Goal: Task Accomplishment & Management: Manage account settings

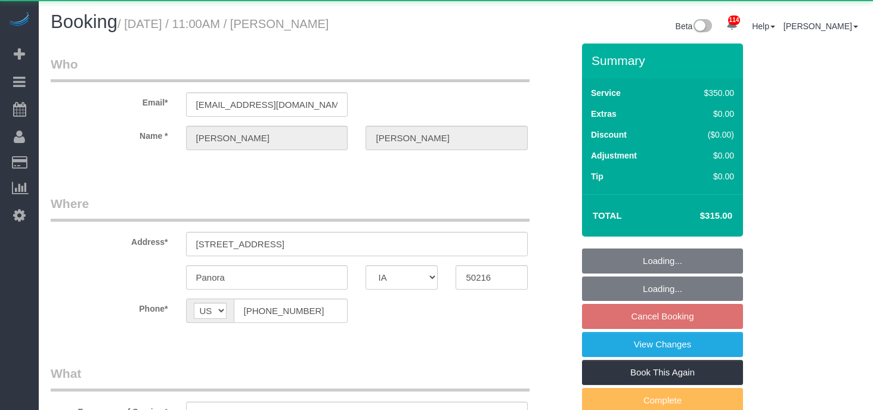
select select "IA"
select select "300"
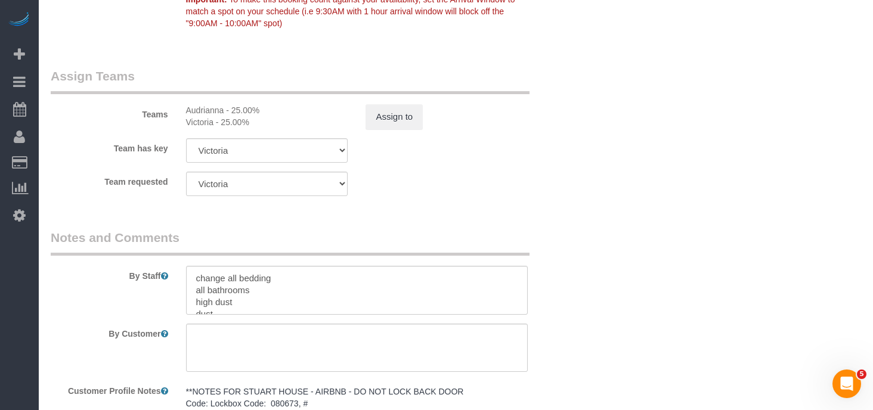
scroll to position [1011, 0]
drag, startPoint x: 195, startPoint y: 277, endPoint x: 270, endPoint y: 271, distance: 75.3
click at [270, 271] on textarea at bounding box center [357, 289] width 342 height 49
click at [230, 278] on textarea at bounding box center [357, 289] width 342 height 49
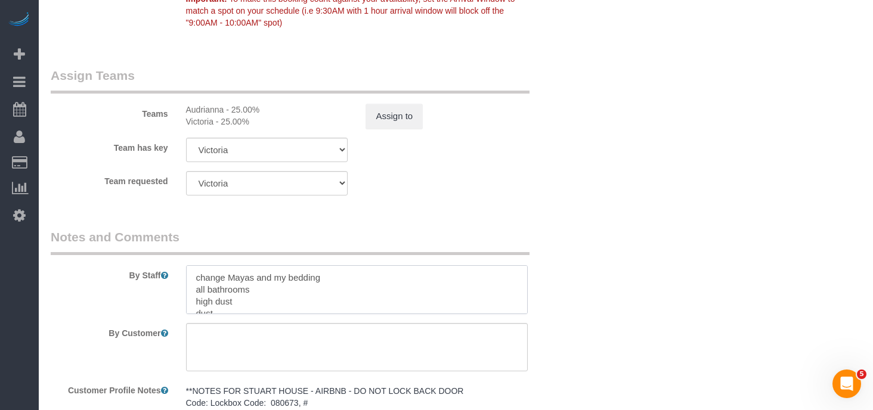
click at [325, 278] on textarea at bounding box center [357, 289] width 342 height 49
click at [426, 302] on textarea at bounding box center [357, 289] width 342 height 49
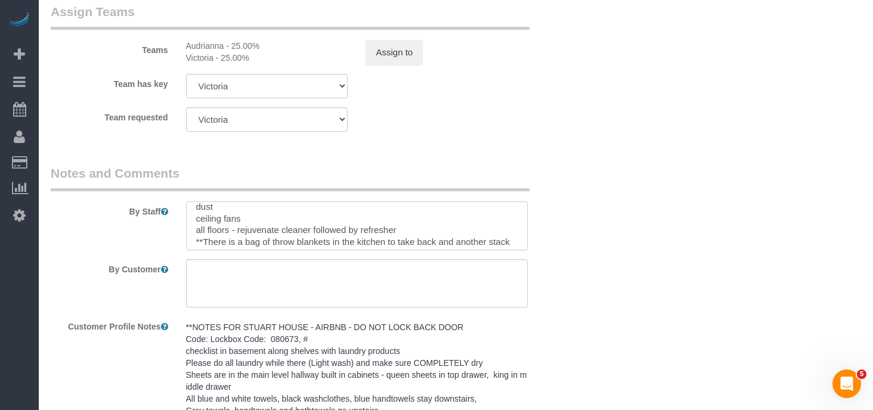
scroll to position [0, 0]
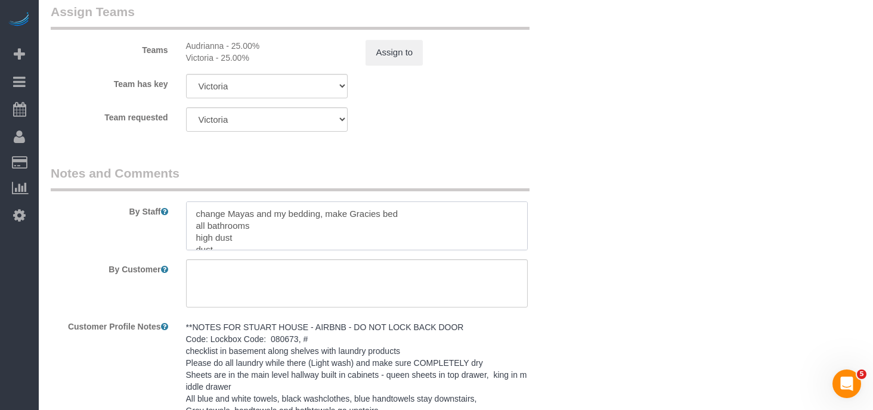
click at [321, 215] on textarea at bounding box center [357, 226] width 342 height 49
click at [257, 213] on textarea at bounding box center [357, 226] width 342 height 49
click at [227, 227] on textarea at bounding box center [357, 226] width 342 height 49
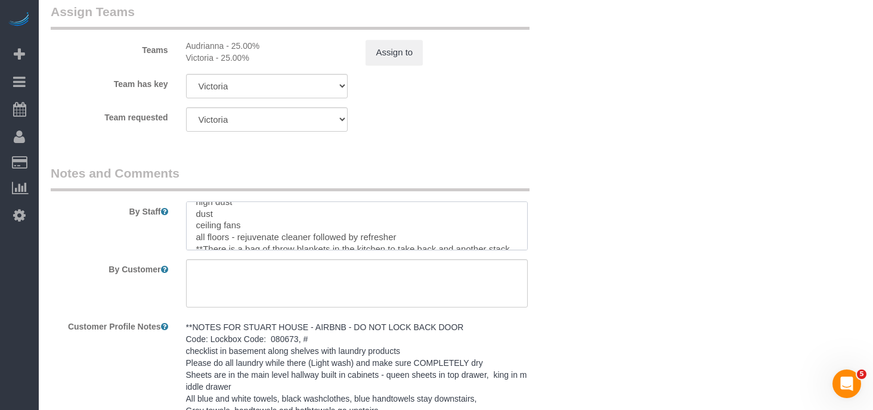
scroll to position [49, 0]
drag, startPoint x: 239, startPoint y: 236, endPoint x: 310, endPoint y: 233, distance: 71.6
click at [310, 233] on textarea at bounding box center [357, 226] width 342 height 49
drag, startPoint x: 332, startPoint y: 234, endPoint x: 414, endPoint y: 231, distance: 82.3
click at [414, 231] on textarea at bounding box center [357, 226] width 342 height 49
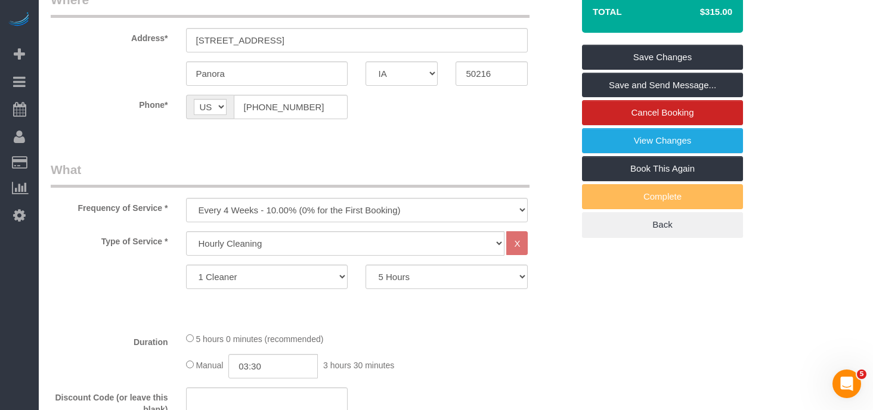
scroll to position [0, 0]
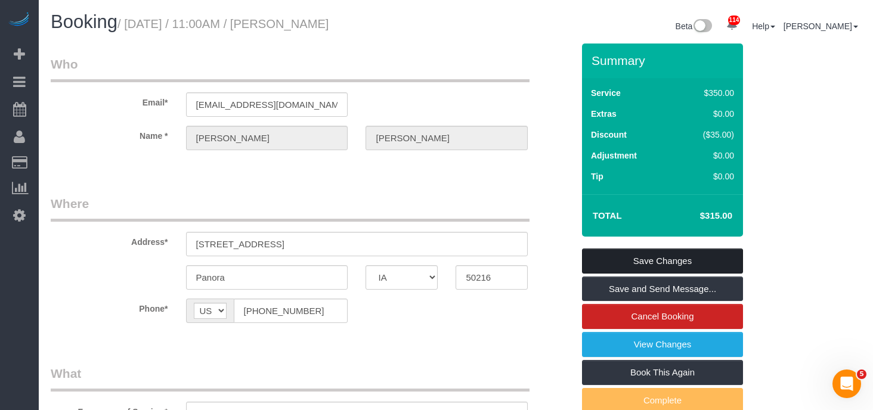
type textarea "change Mayas (sheets in closet) and my bedding (in my room), make Gracies bed (…"
click at [655, 257] on link "Save Changes" at bounding box center [662, 261] width 161 height 25
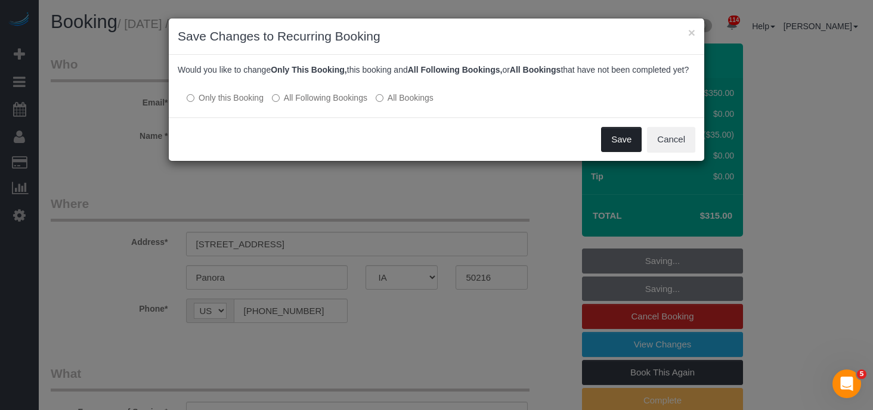
click at [614, 150] on button "Save" at bounding box center [621, 139] width 41 height 25
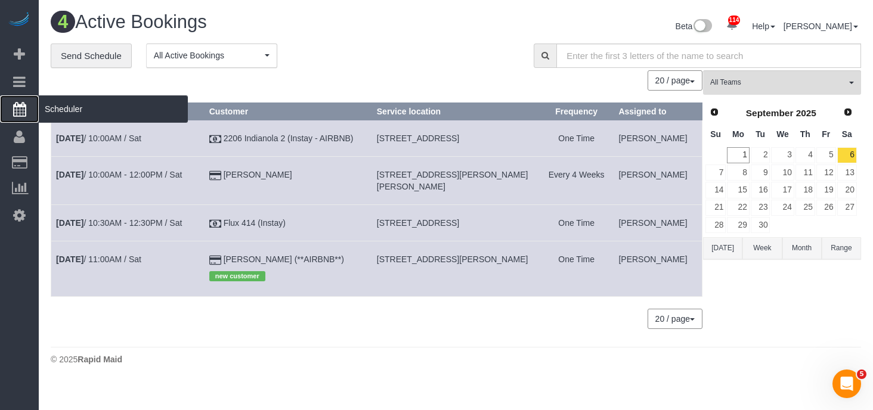
click at [67, 107] on span "Scheduler" at bounding box center [113, 108] width 149 height 27
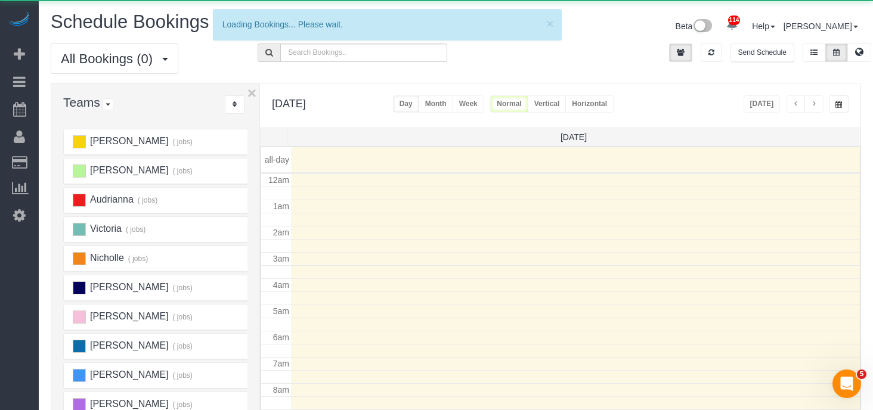
scroll to position [158, 0]
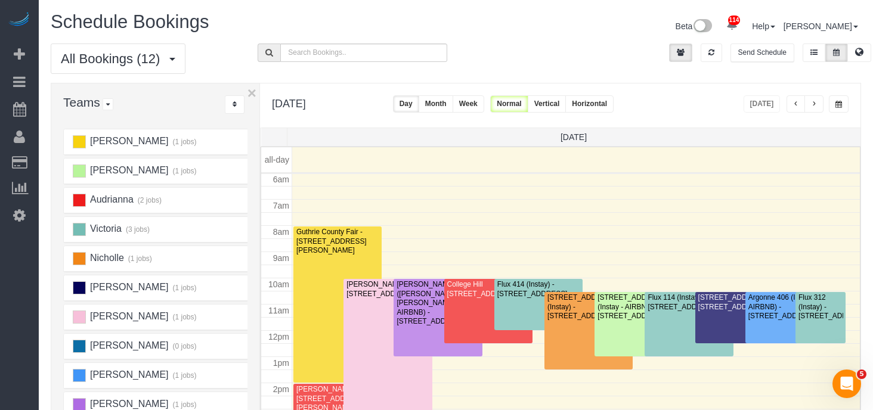
click at [484, 102] on button "Week" at bounding box center [469, 103] width 32 height 17
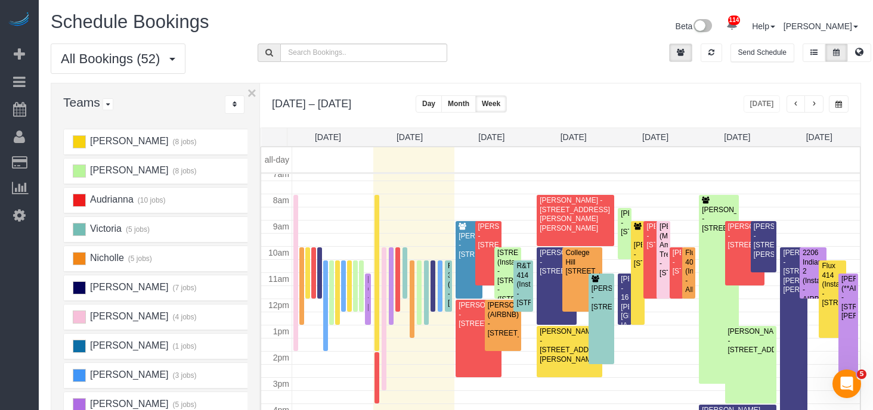
scroll to position [192, 0]
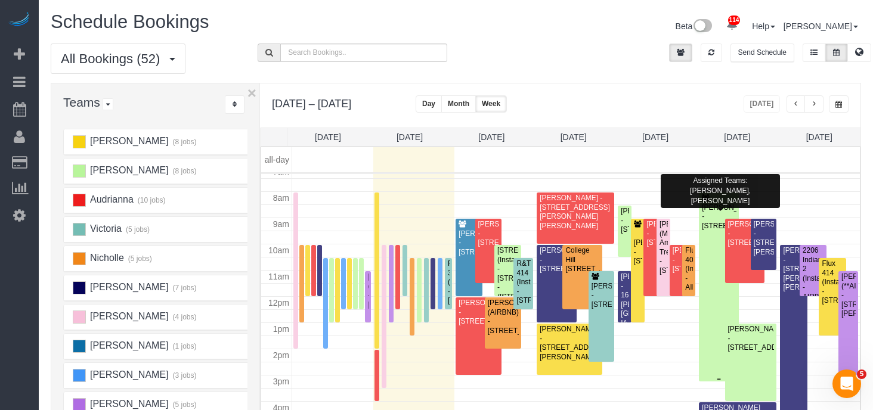
click at [713, 207] on div "[PERSON_NAME] - [STREET_ADDRESS]" at bounding box center [718, 216] width 35 height 27
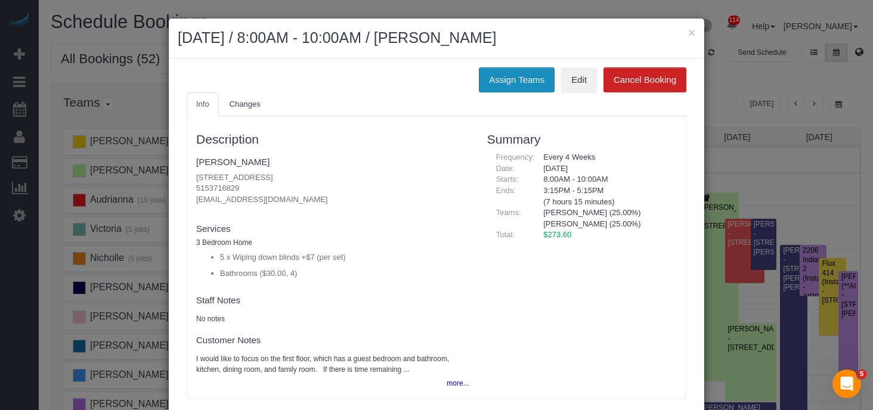
click at [521, 86] on button "Assign Teams" at bounding box center [517, 79] width 76 height 25
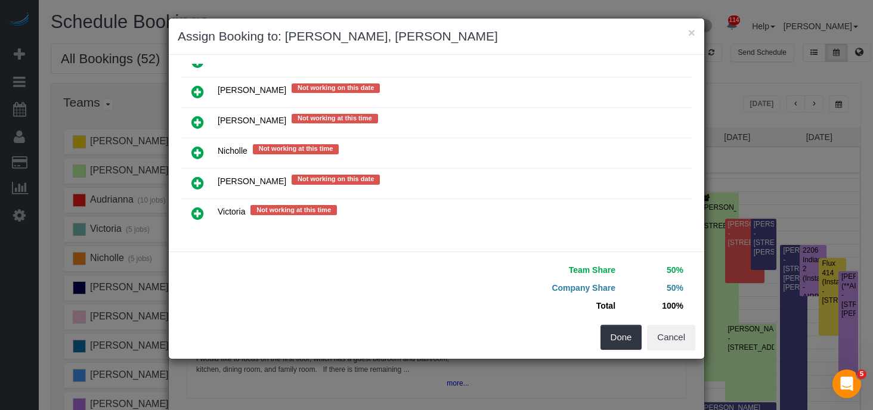
scroll to position [289, 0]
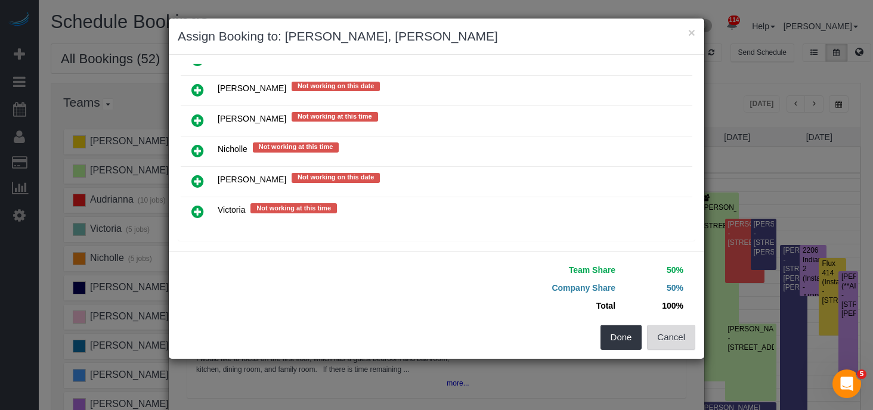
click at [667, 339] on button "Cancel" at bounding box center [671, 337] width 48 height 25
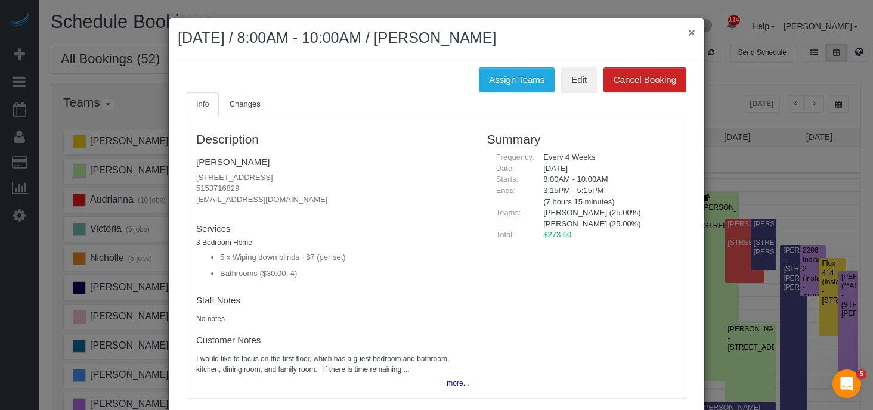
click at [692, 35] on button "×" at bounding box center [691, 32] width 7 height 13
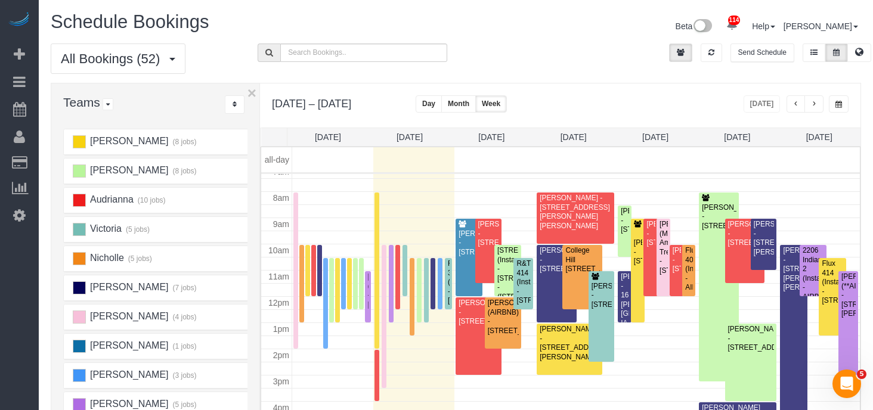
click at [143, 235] on div "Victoria (5 jobs)" at bounding box center [143, 229] width 158 height 13
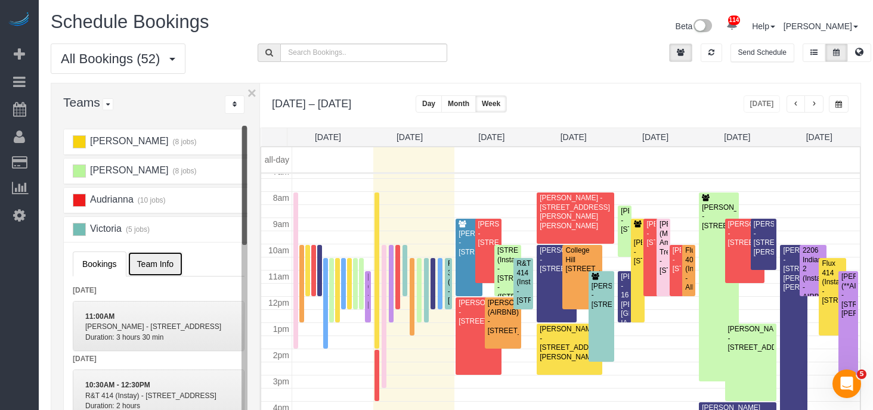
click at [146, 262] on span "Team Info" at bounding box center [155, 264] width 36 height 10
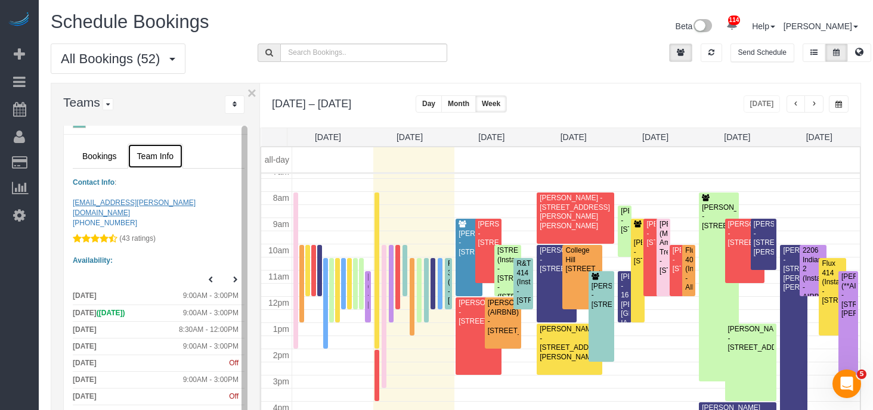
scroll to position [126, 0]
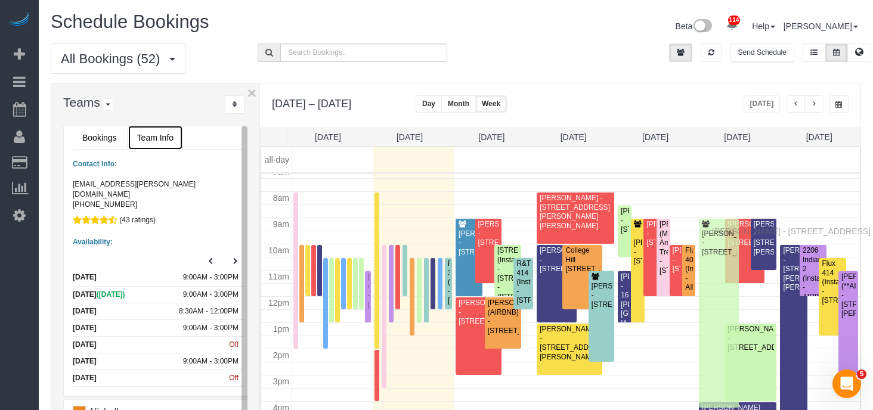
drag, startPoint x: 714, startPoint y: 207, endPoint x: 715, endPoint y: 230, distance: 22.7
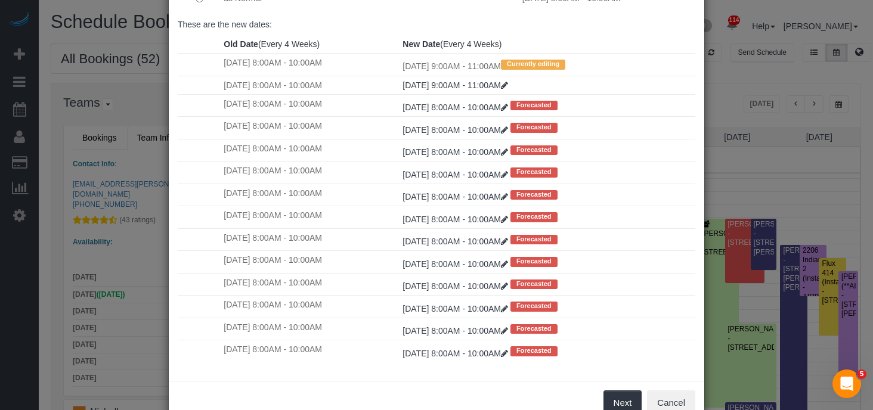
scroll to position [124, 0]
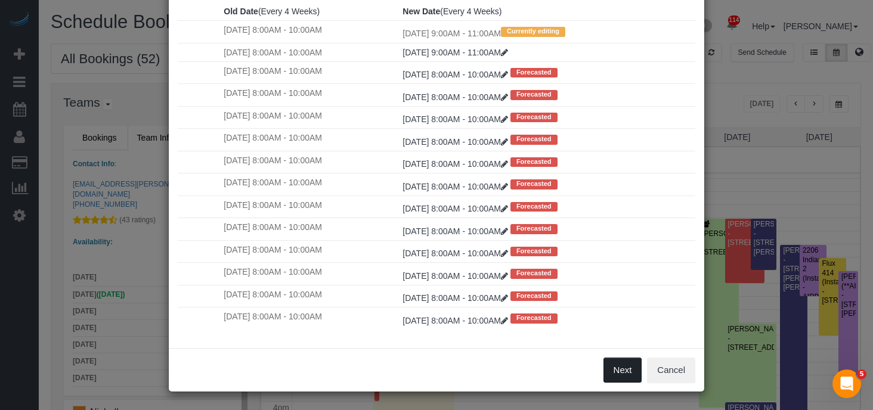
click at [617, 375] on button "Next" at bounding box center [623, 370] width 39 height 25
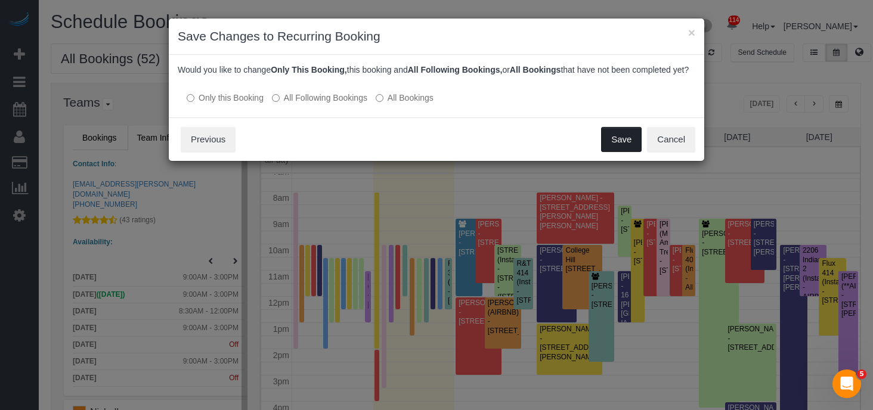
click at [624, 145] on button "Save" at bounding box center [621, 139] width 41 height 25
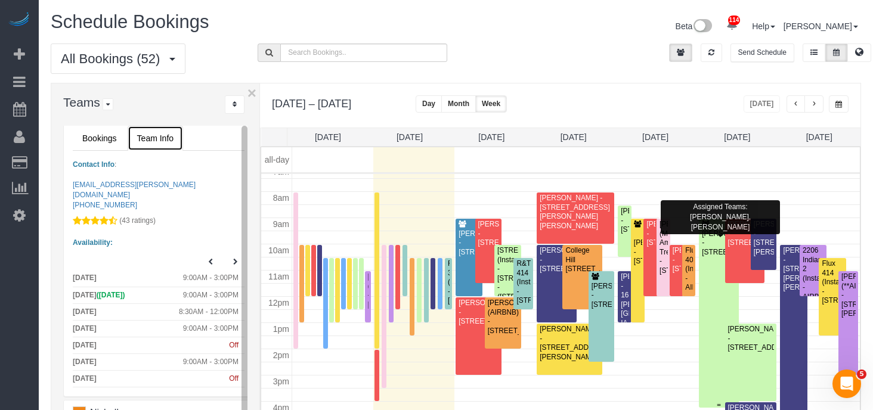
click at [715, 253] on div "[PERSON_NAME] - [STREET_ADDRESS]" at bounding box center [718, 243] width 35 height 27
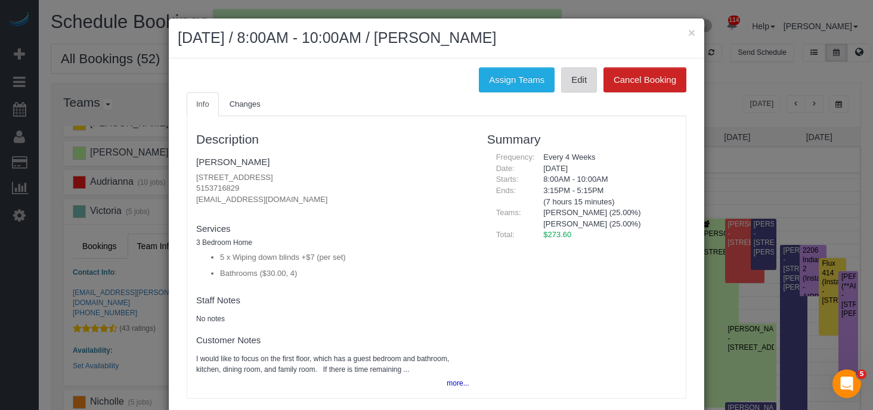
scroll to position [126, 0]
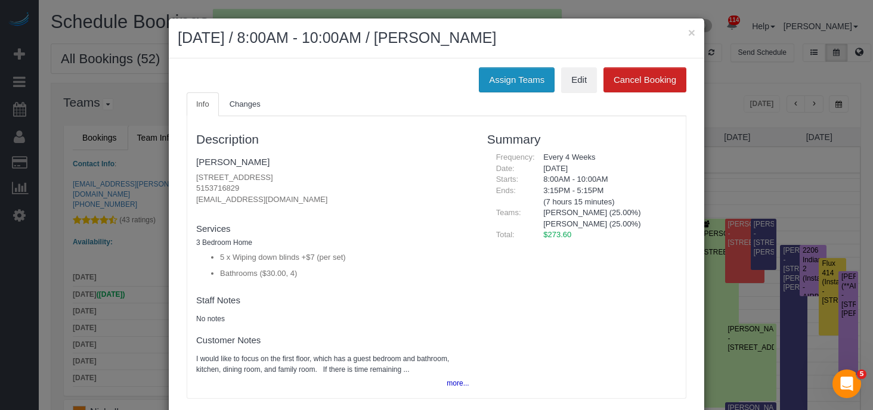
click at [516, 79] on button "Assign Teams" at bounding box center [517, 79] width 76 height 25
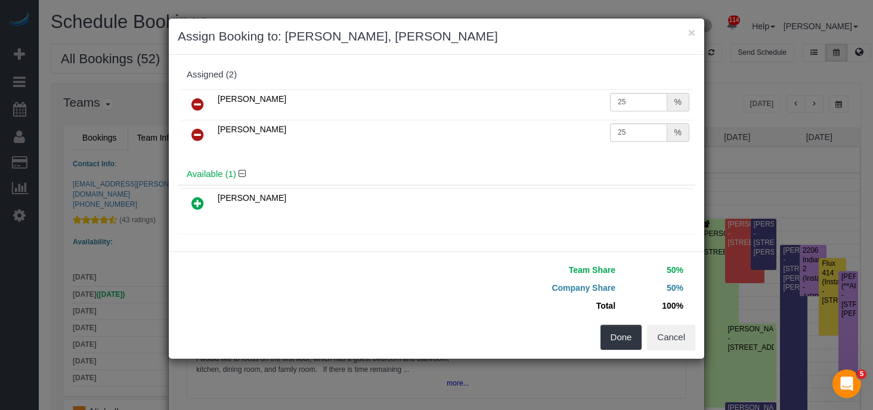
click at [198, 106] on icon at bounding box center [197, 104] width 13 height 14
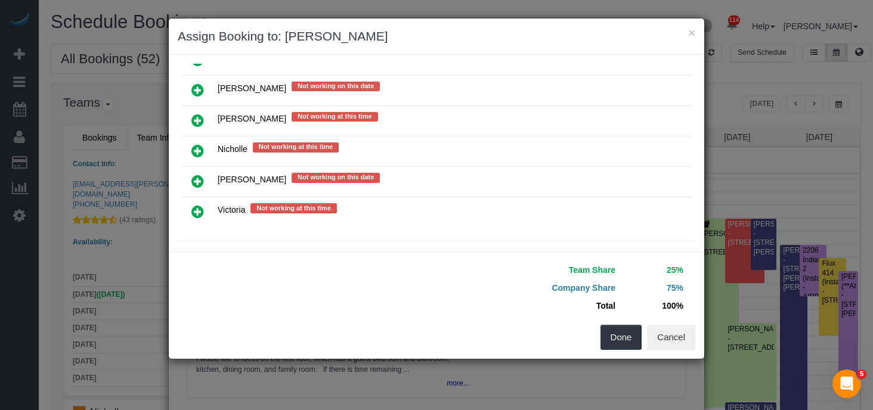
scroll to position [288, 0]
click at [200, 205] on icon at bounding box center [197, 212] width 13 height 14
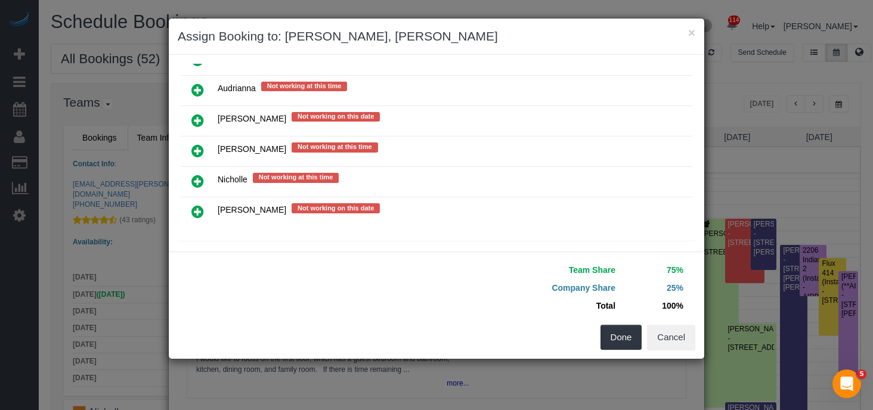
scroll to position [0, 0]
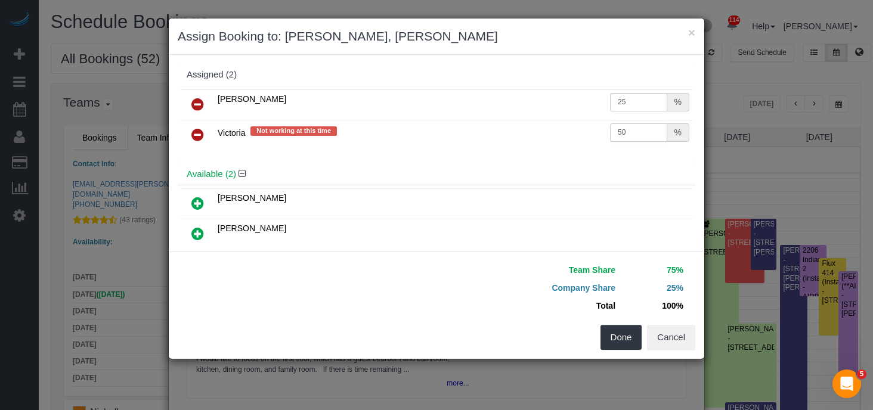
click at [637, 135] on input "50" at bounding box center [638, 132] width 57 height 18
type input "5"
type input "25"
click at [617, 345] on button "Done" at bounding box center [622, 337] width 42 height 25
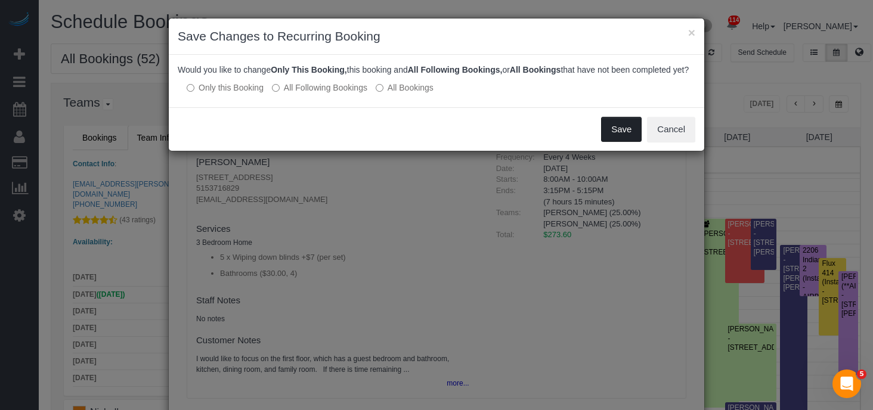
click at [608, 142] on button "Save" at bounding box center [621, 129] width 41 height 25
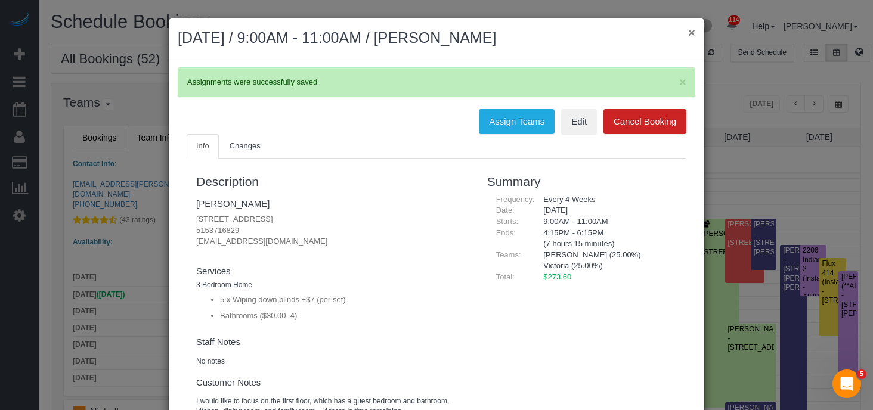
click at [691, 34] on button "×" at bounding box center [691, 32] width 7 height 13
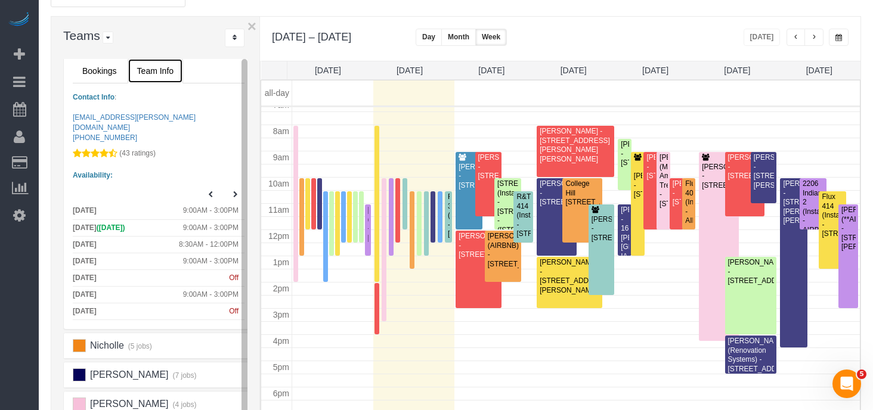
scroll to position [77, 0]
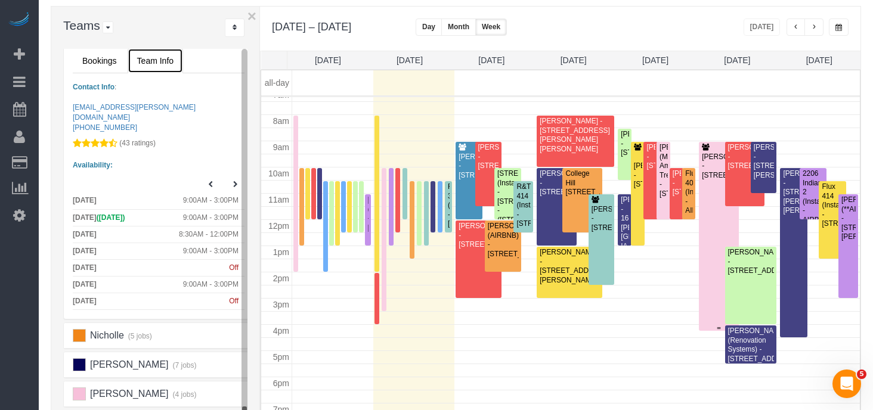
click at [711, 216] on div at bounding box center [718, 236] width 39 height 189
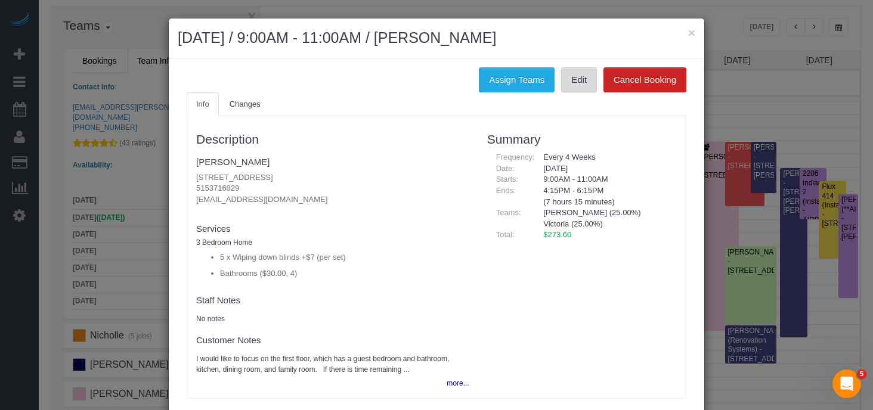
click at [585, 83] on link "Edit" at bounding box center [579, 79] width 36 height 25
click at [691, 31] on button "×" at bounding box center [691, 32] width 7 height 13
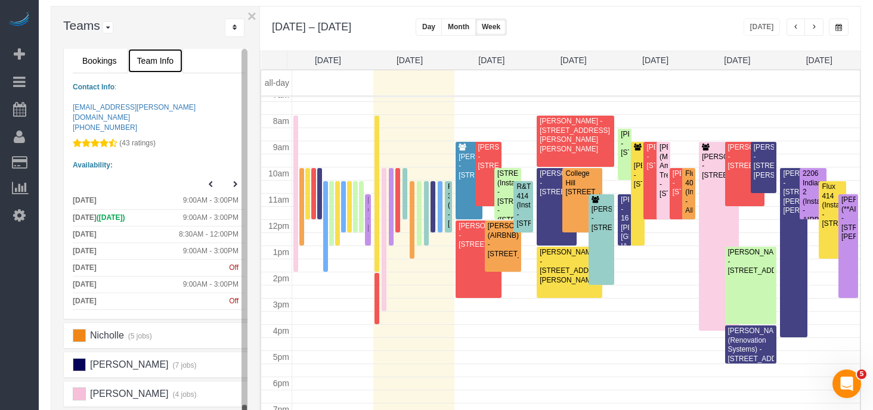
scroll to position [126, 0]
click at [849, 233] on div "[PERSON_NAME] (**AIRBNB**) - [STREET_ADDRESS][PERSON_NAME]" at bounding box center [848, 219] width 15 height 46
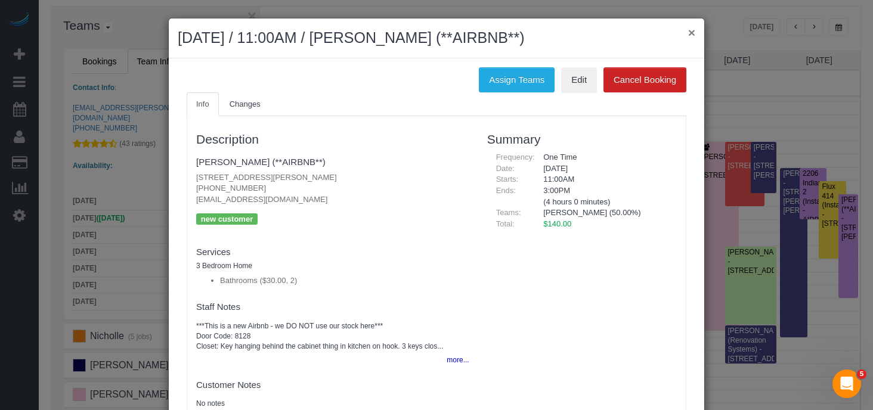
click at [689, 34] on button "×" at bounding box center [691, 32] width 7 height 13
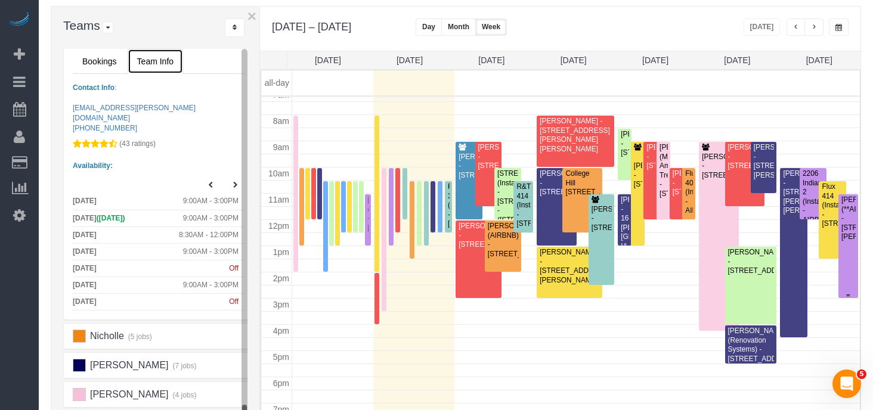
click at [847, 229] on div "[PERSON_NAME] (**AIRBNB**) - [STREET_ADDRESS][PERSON_NAME]" at bounding box center [848, 219] width 15 height 46
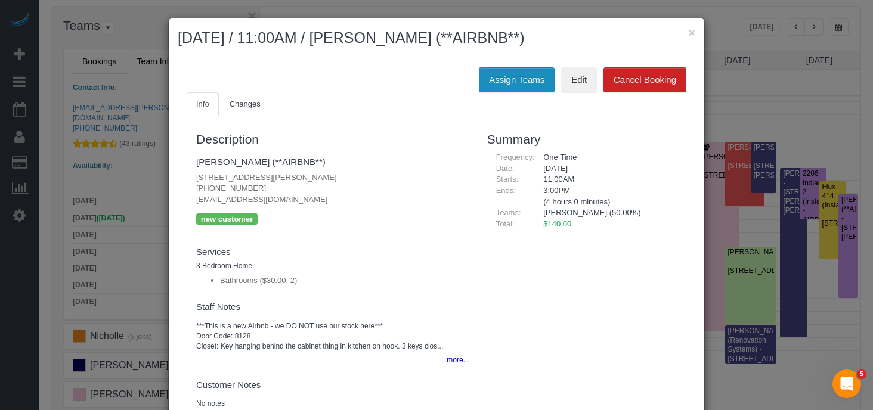
click at [531, 83] on button "Assign Teams" at bounding box center [517, 79] width 76 height 25
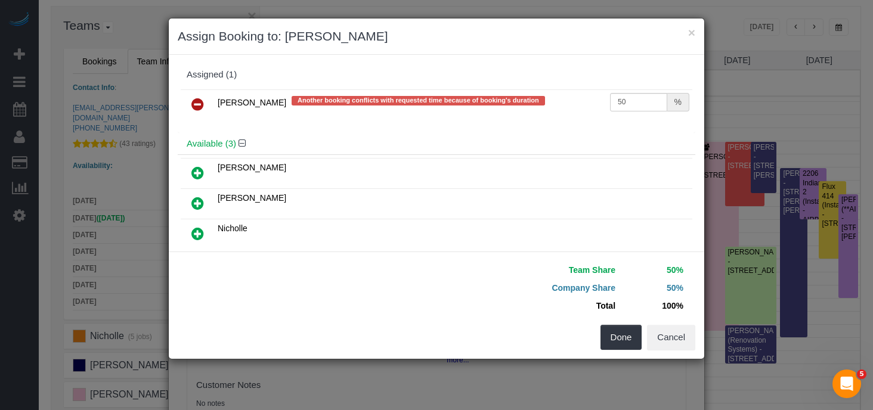
click at [193, 102] on icon at bounding box center [197, 104] width 13 height 14
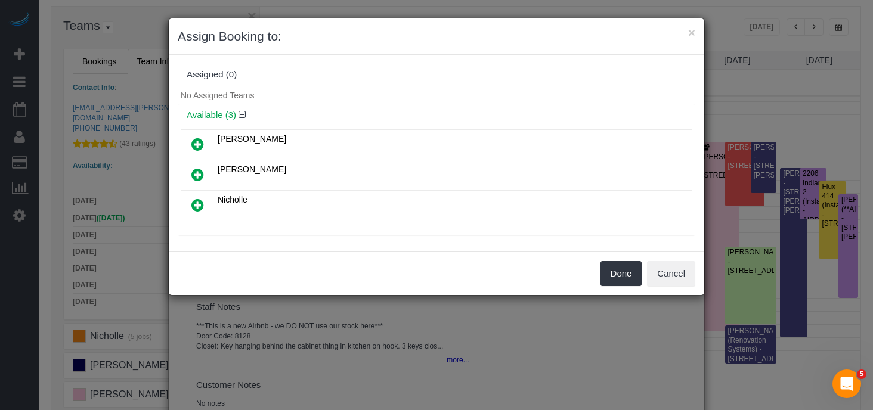
click at [199, 144] on icon at bounding box center [197, 144] width 13 height 14
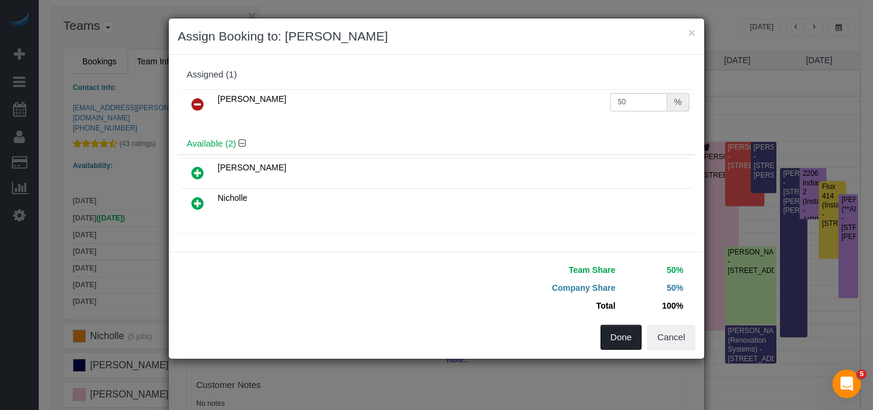
click at [620, 345] on button "Done" at bounding box center [622, 337] width 42 height 25
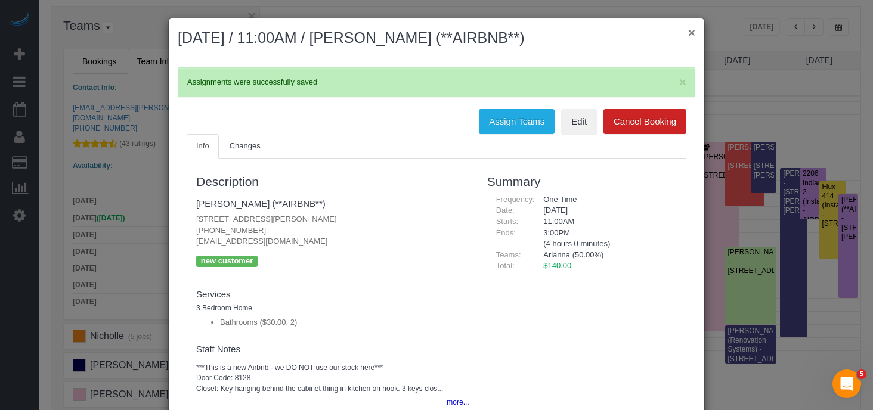
click at [694, 33] on button "×" at bounding box center [691, 32] width 7 height 13
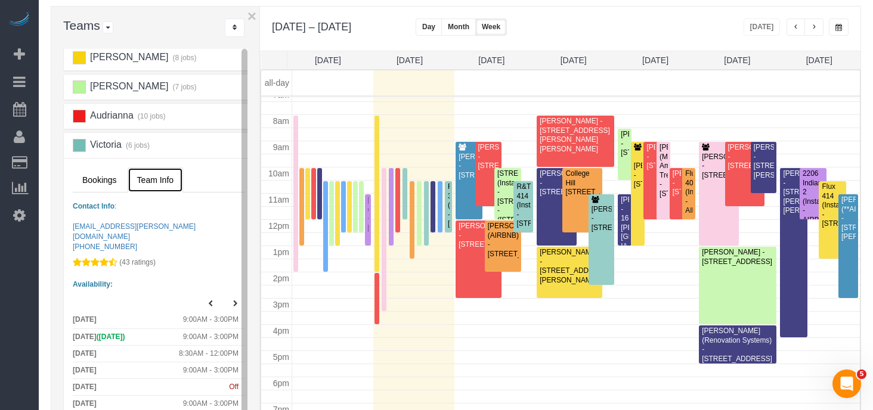
scroll to position [126, 0]
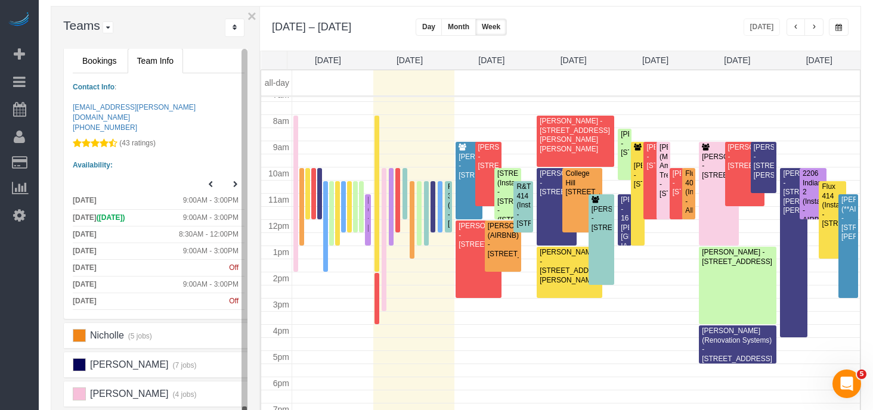
click at [815, 23] on button "button" at bounding box center [813, 26] width 19 height 17
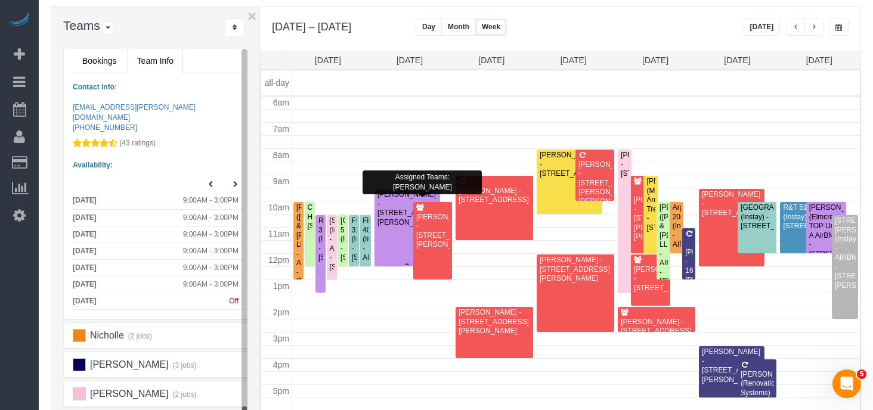
click at [389, 213] on div "[PERSON_NAME] - [STREET_ADDRESS][PERSON_NAME]" at bounding box center [407, 208] width 61 height 37
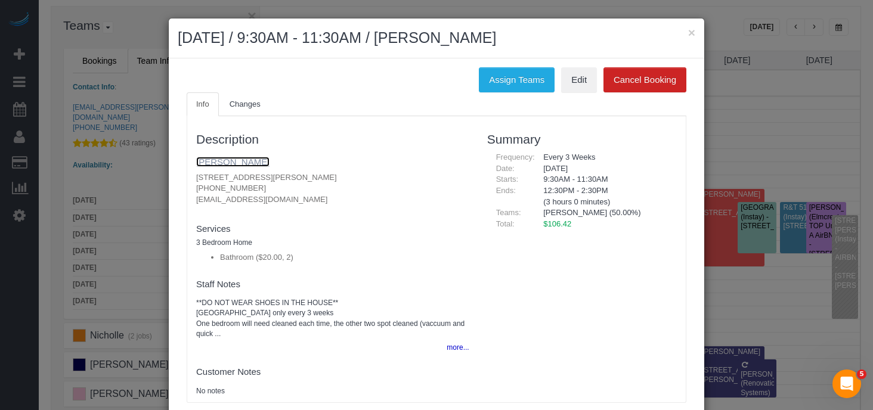
click at [245, 163] on link "[PERSON_NAME]" at bounding box center [232, 162] width 73 height 10
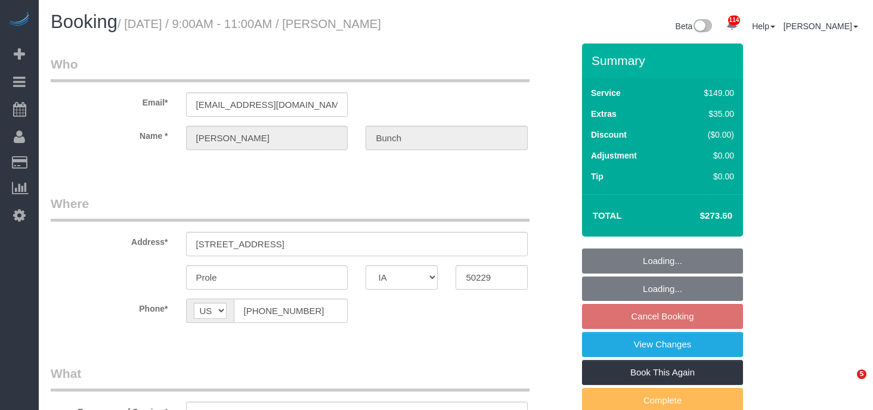
select select "IA"
select select "object:913"
select select "string:fspay-910634ba-1926-4e8c-b4e5-fa91e07e115e"
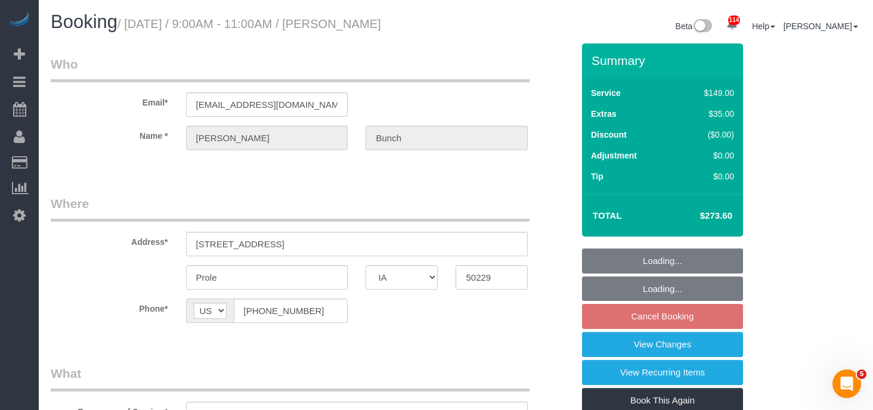
select select "object:1000"
select select "4"
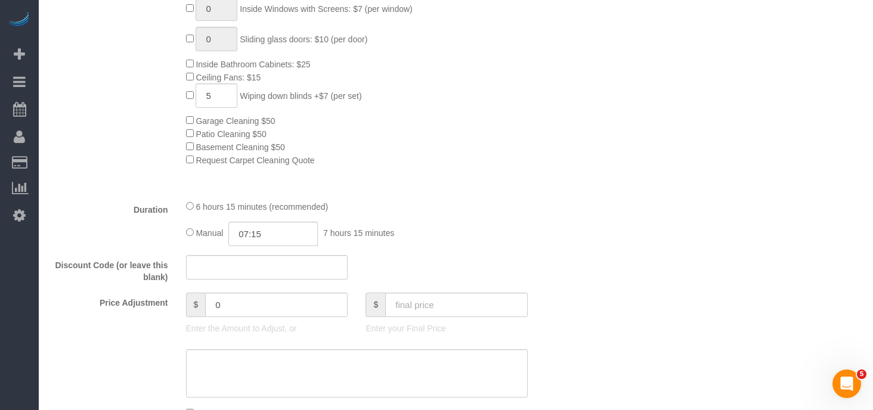
scroll to position [623, 0]
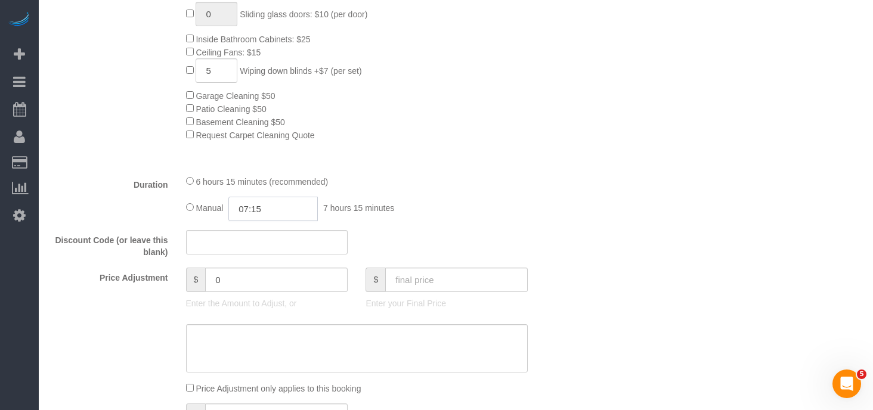
click at [272, 211] on input "07:15" at bounding box center [272, 209] width 89 height 24
click at [248, 290] on li "04:00" at bounding box center [260, 297] width 53 height 16
type input "04:00"
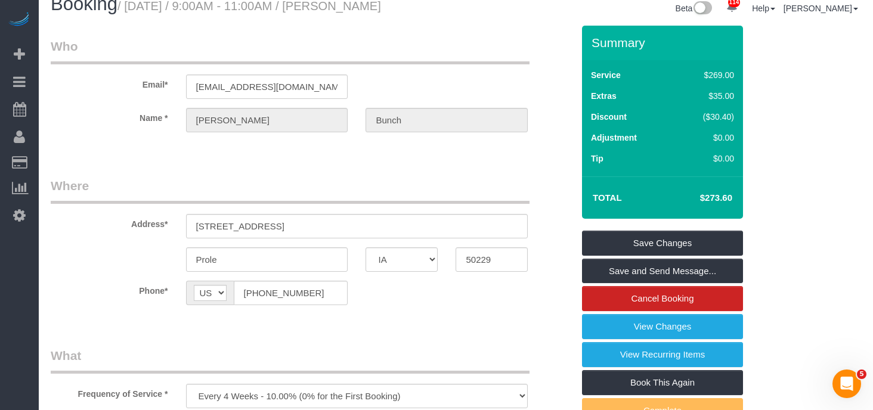
scroll to position [0, 0]
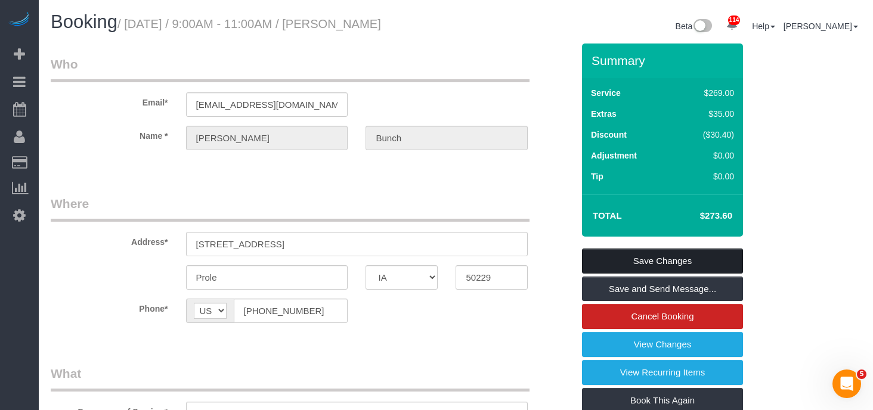
click at [651, 266] on link "Save Changes" at bounding box center [662, 261] width 161 height 25
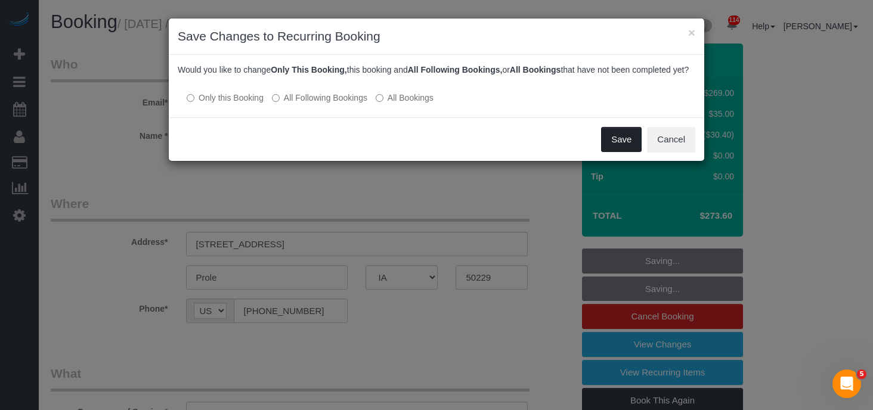
click at [611, 146] on button "Save" at bounding box center [621, 139] width 41 height 25
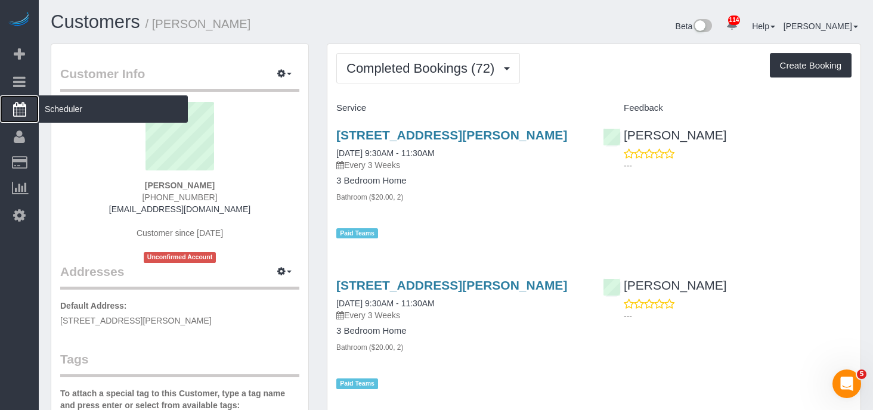
click at [23, 106] on icon at bounding box center [19, 109] width 13 height 14
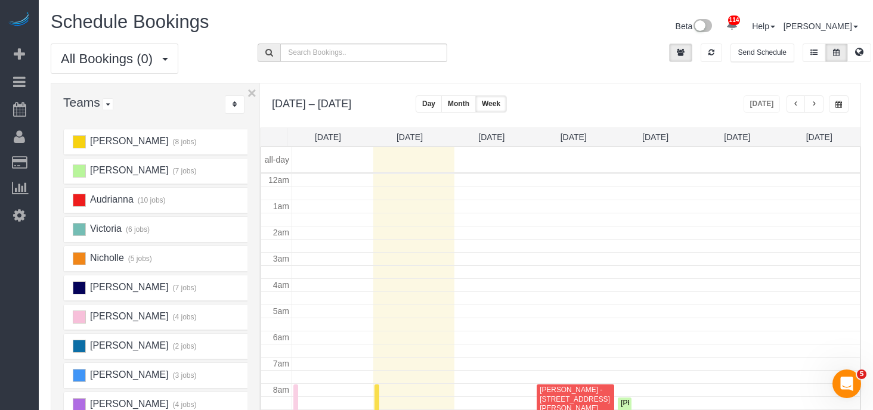
scroll to position [158, 0]
